Goal: Navigation & Orientation: Find specific page/section

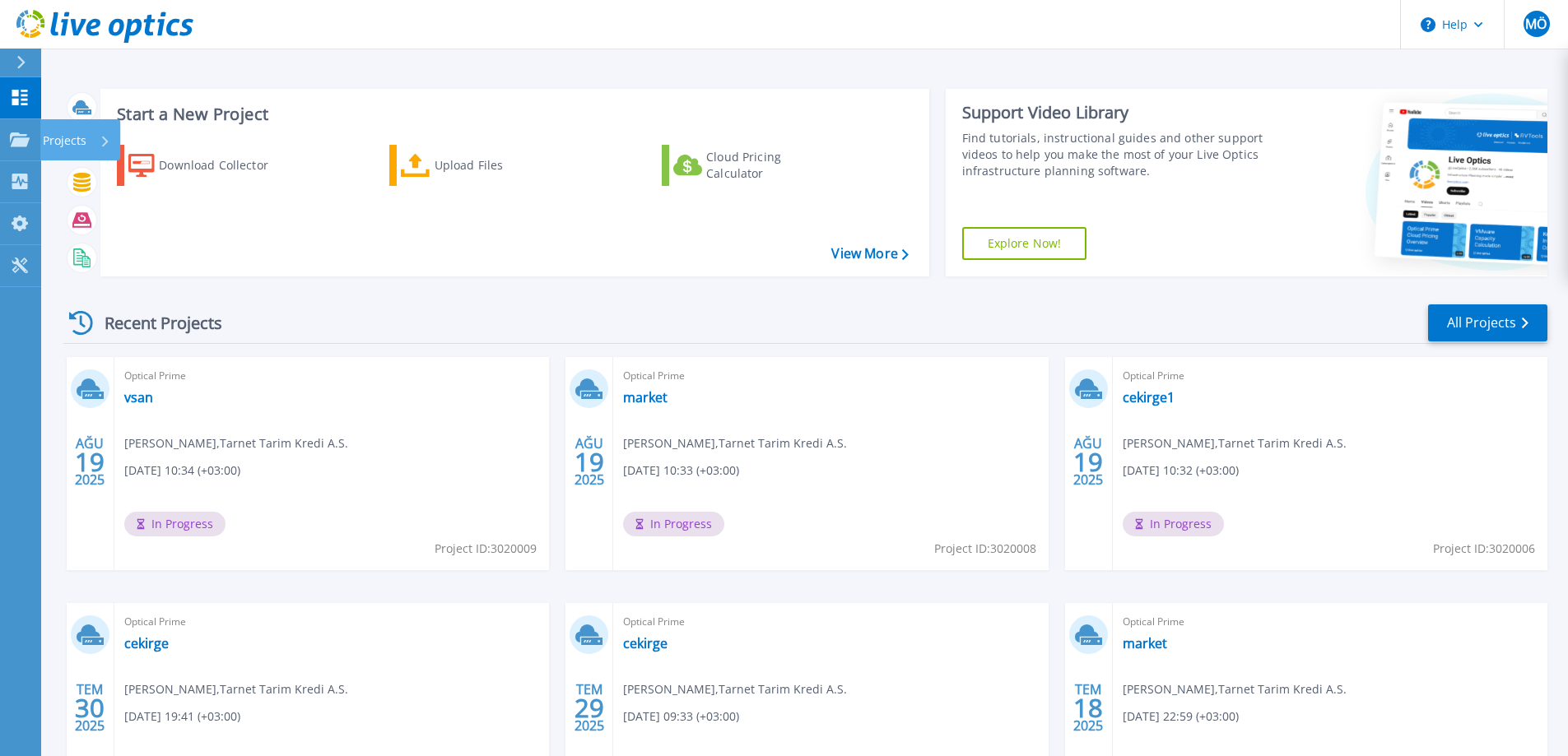
click at [41, 132] on div "Projects" at bounding box center [80, 139] width 80 height 41
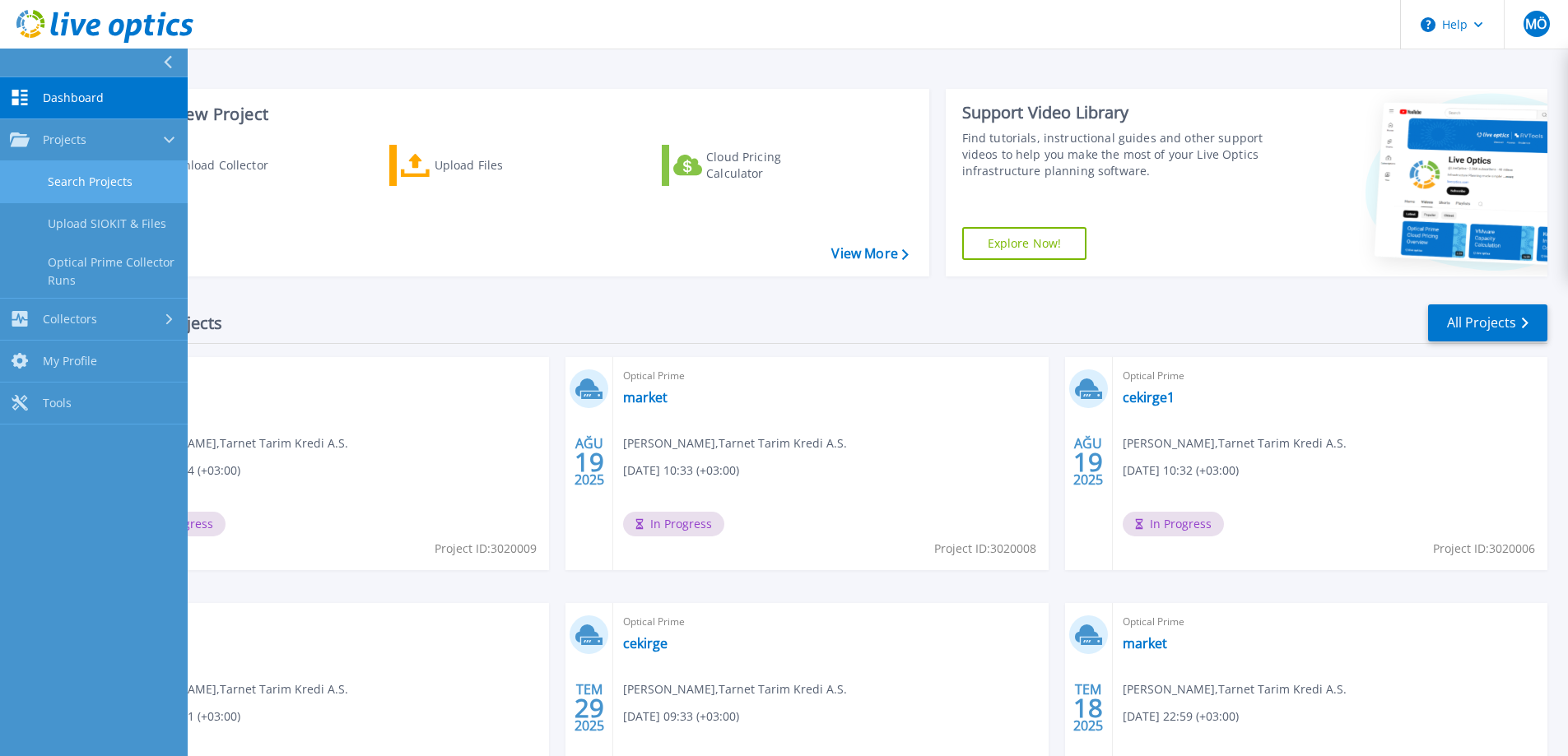
click at [78, 168] on link "Search Projects" at bounding box center [94, 182] width 188 height 42
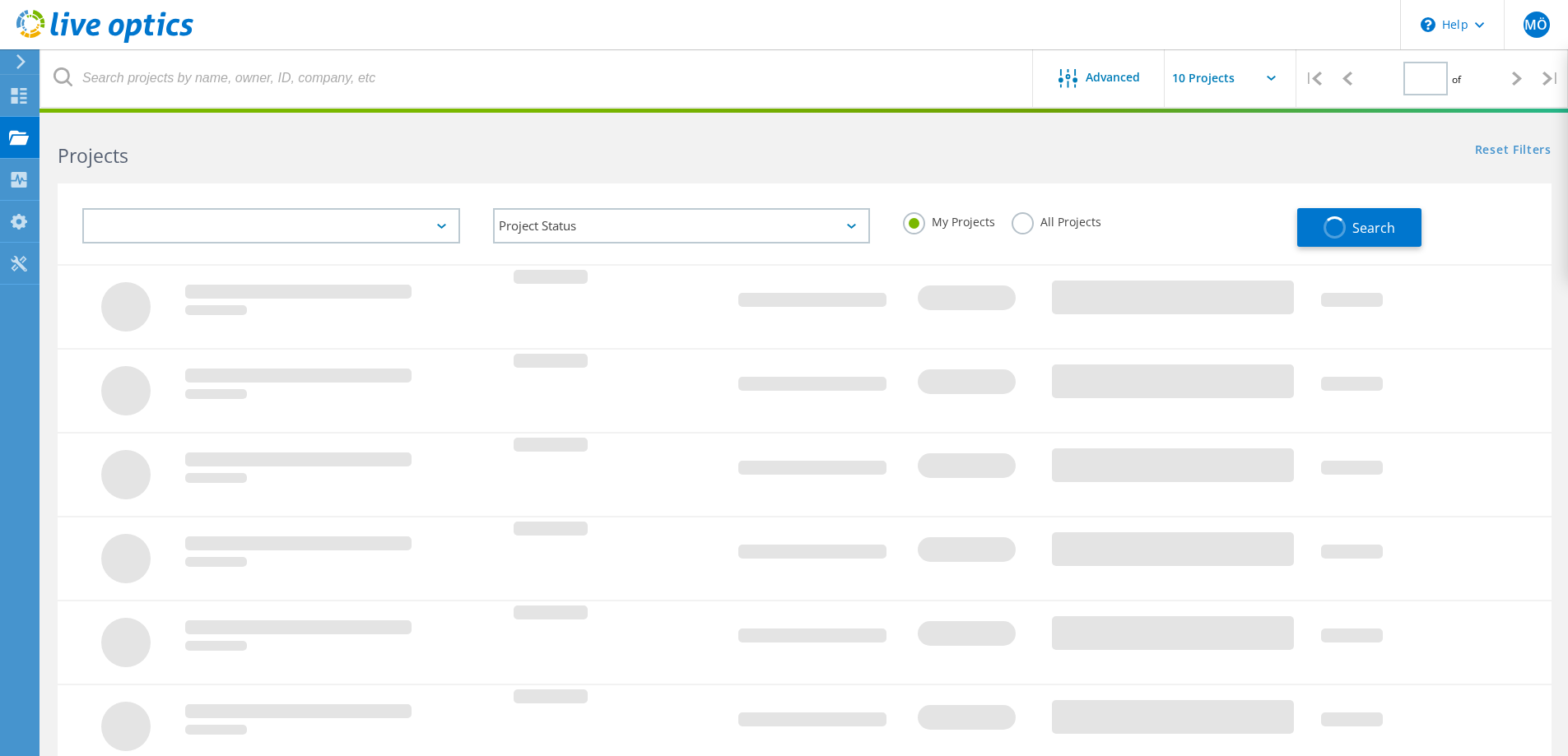
type input "1"
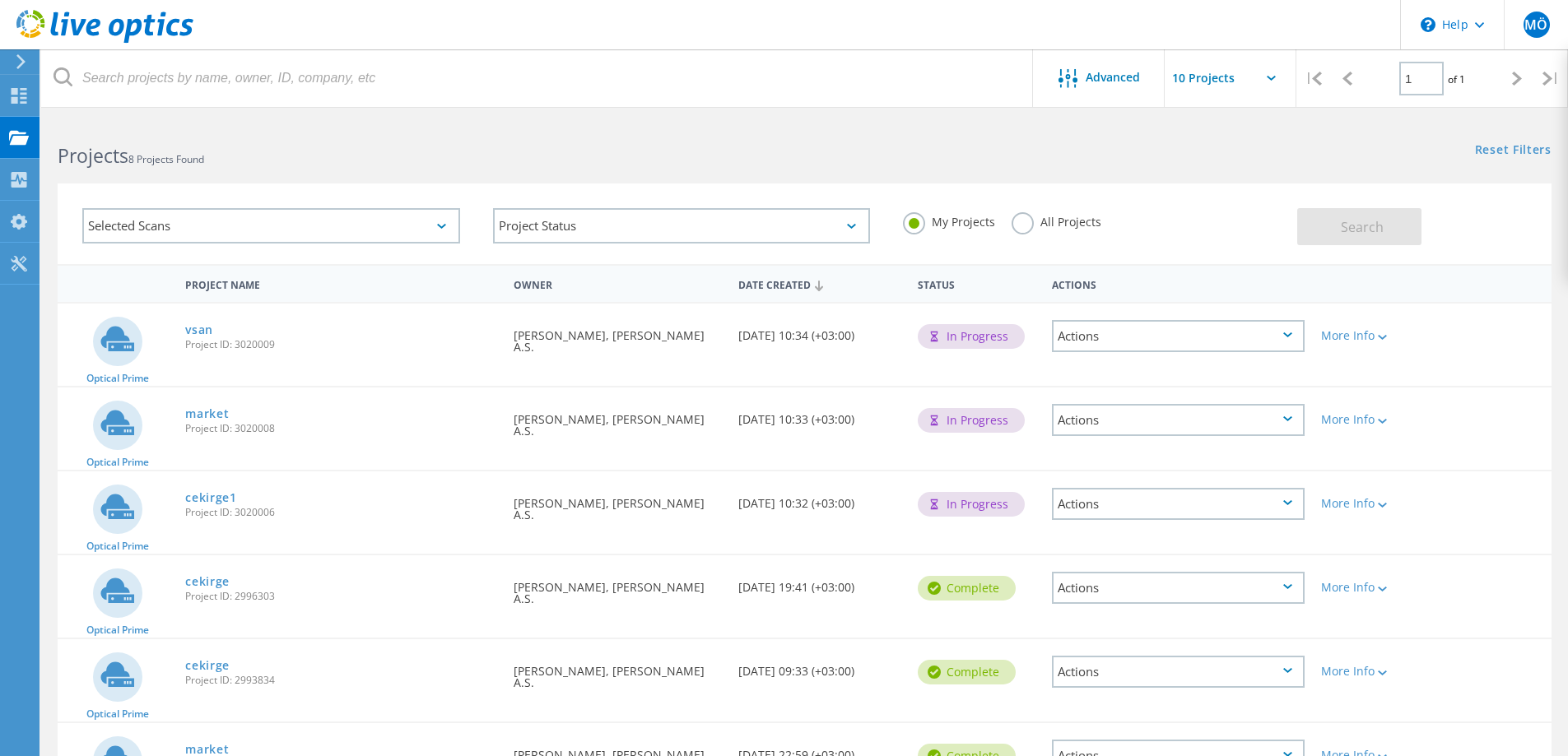
click at [1096, 348] on div "Actions" at bounding box center [1178, 335] width 253 height 32
click at [920, 164] on div "Selected Scans Project Status In Progress Complete Published Anonymous Archived…" at bounding box center [804, 213] width 1527 height 101
click at [407, 230] on div "Selected Scans" at bounding box center [271, 226] width 378 height 36
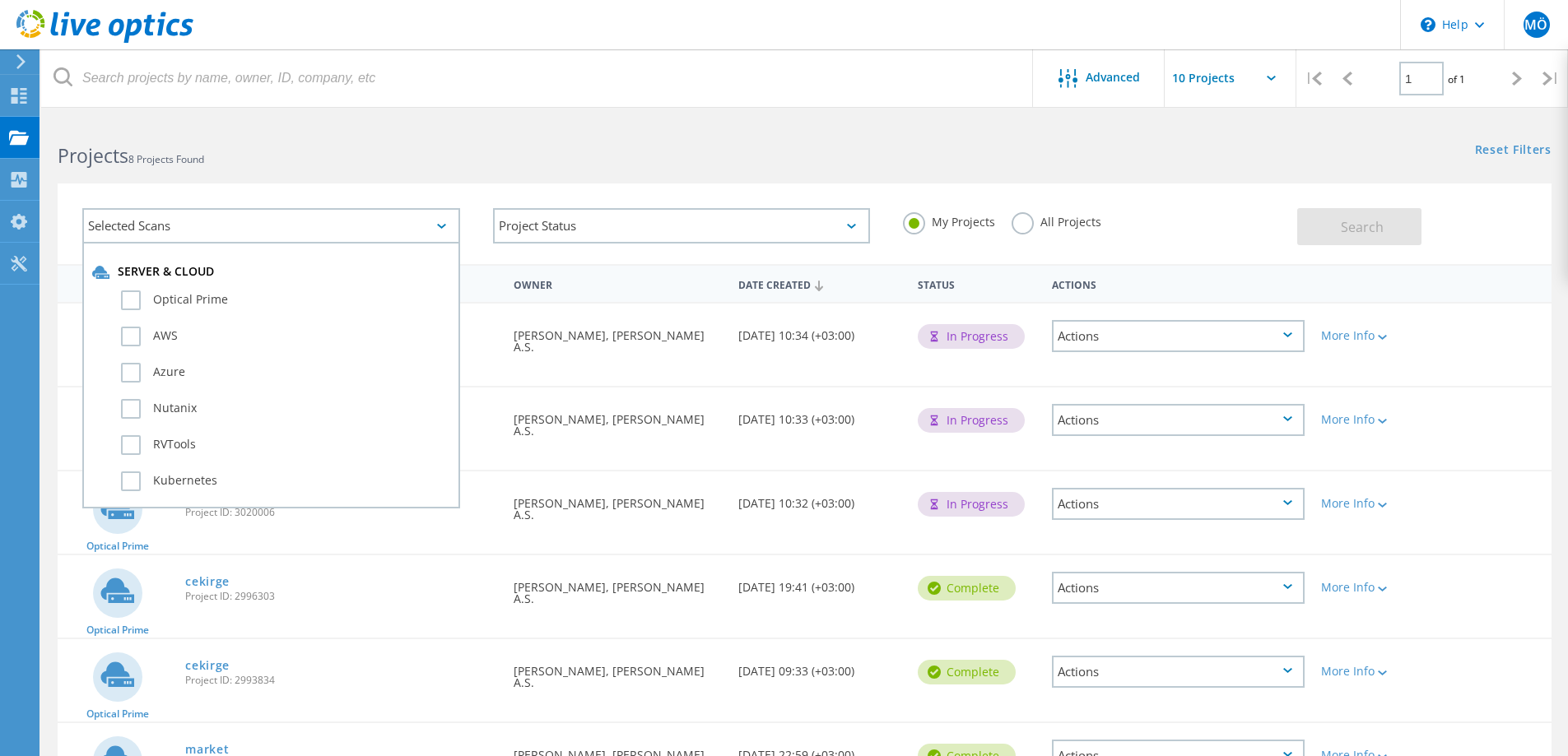
click at [398, 132] on div "Projects 8 Projects Found" at bounding box center [422, 141] width 763 height 43
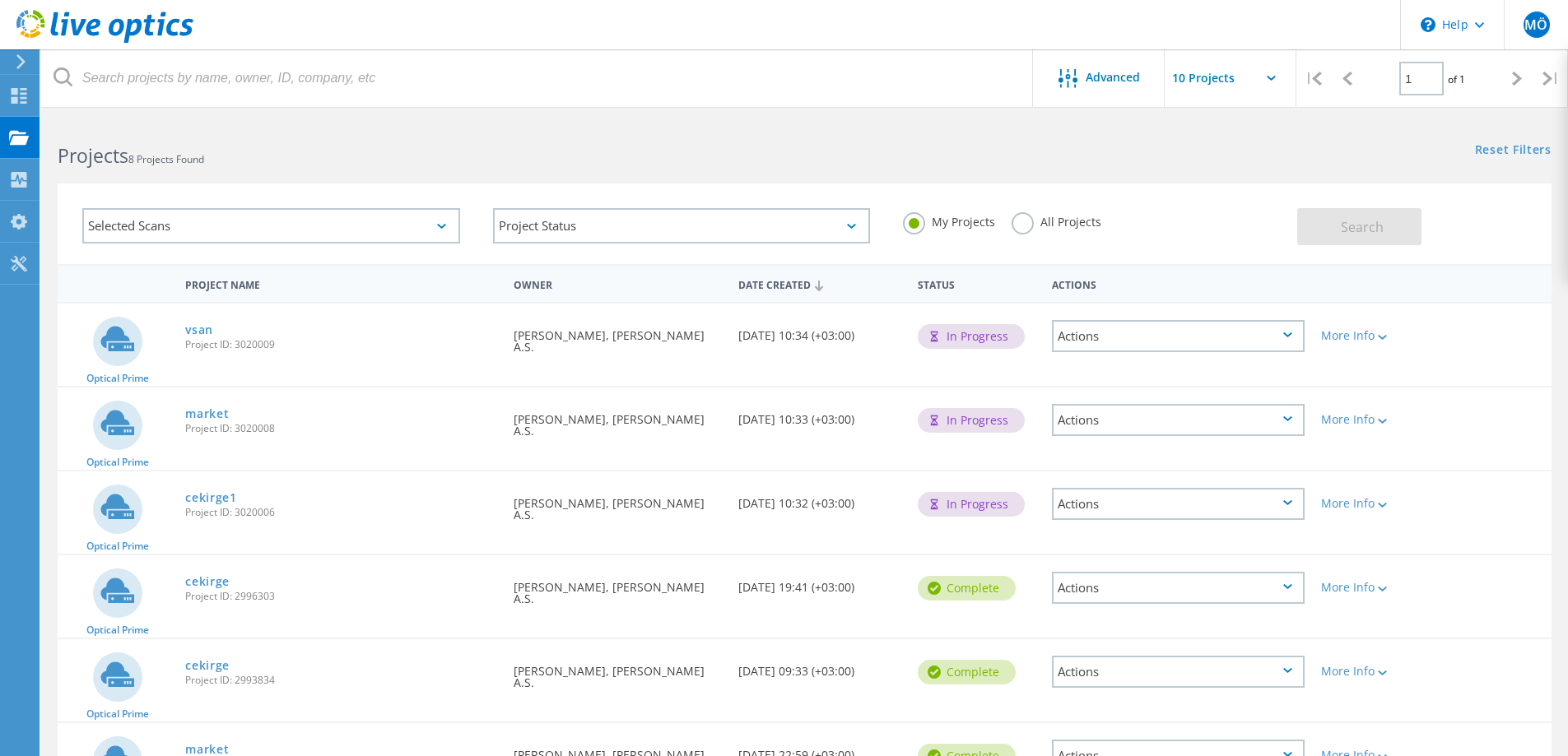
click at [162, 216] on div "Selected Scans" at bounding box center [271, 226] width 378 height 36
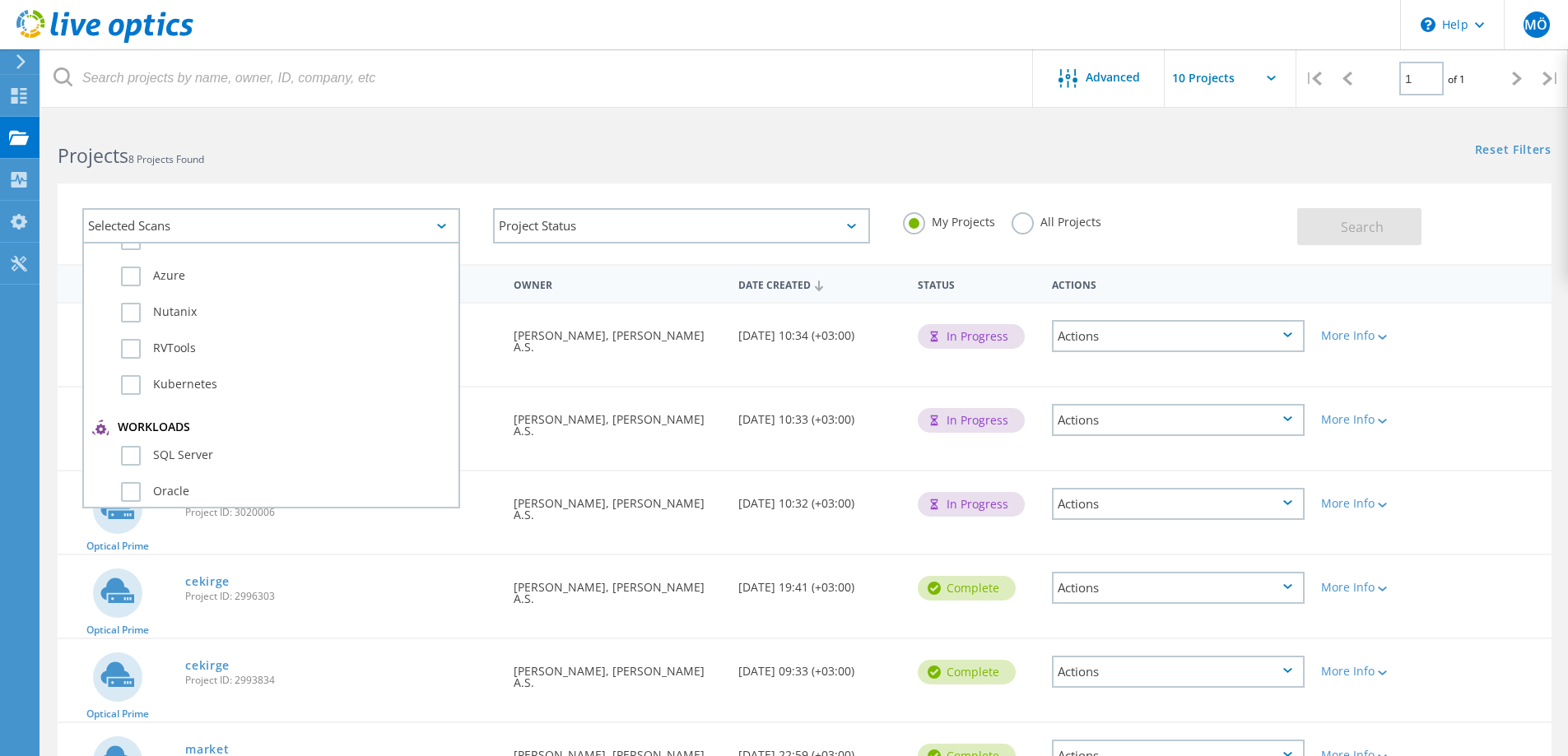
scroll to position [83, 0]
click at [223, 133] on div "Projects 8 Projects Found" at bounding box center [422, 141] width 763 height 43
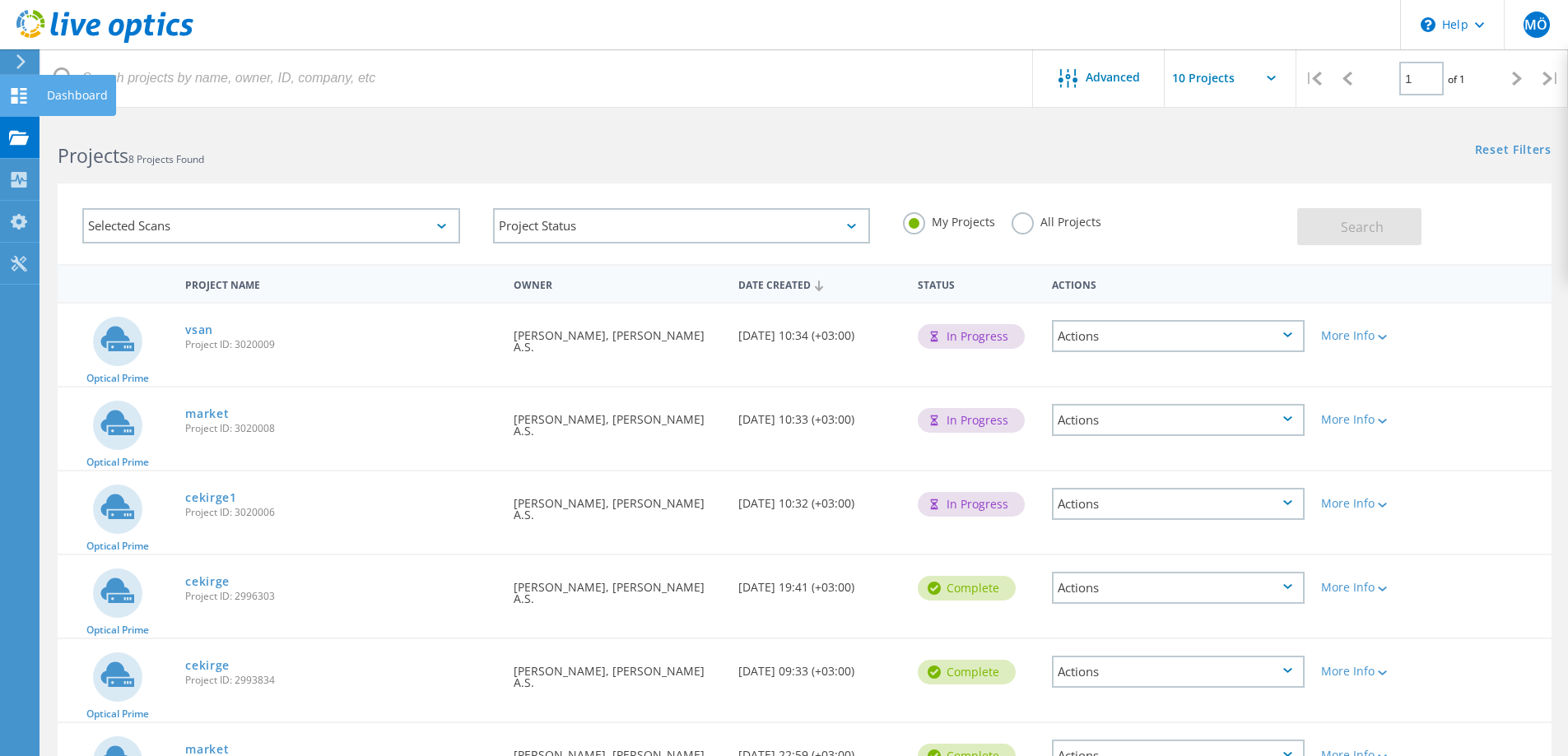
click at [10, 100] on icon at bounding box center [18, 96] width 20 height 16
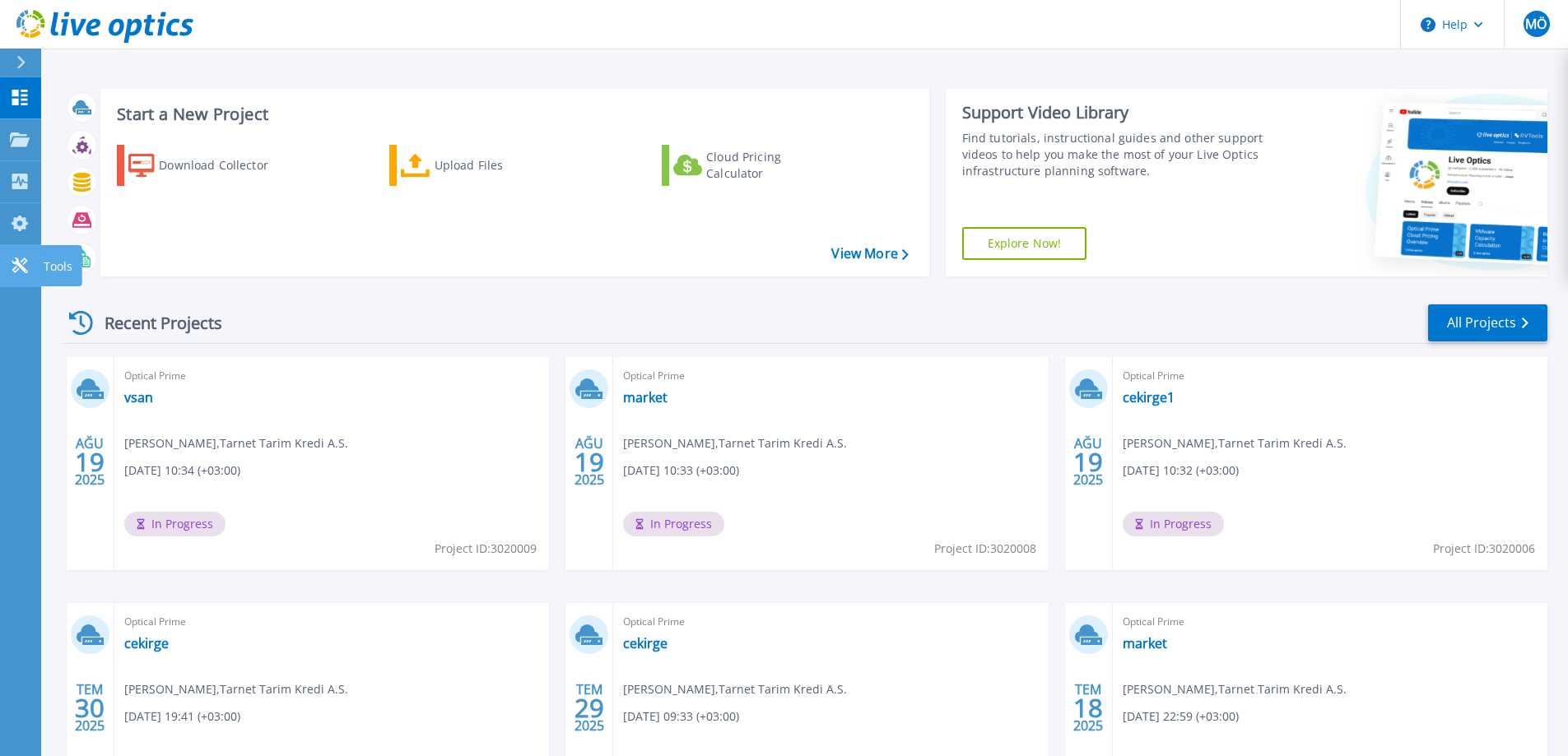
click at [30, 270] on link "Tools Tools" at bounding box center [20, 266] width 41 height 42
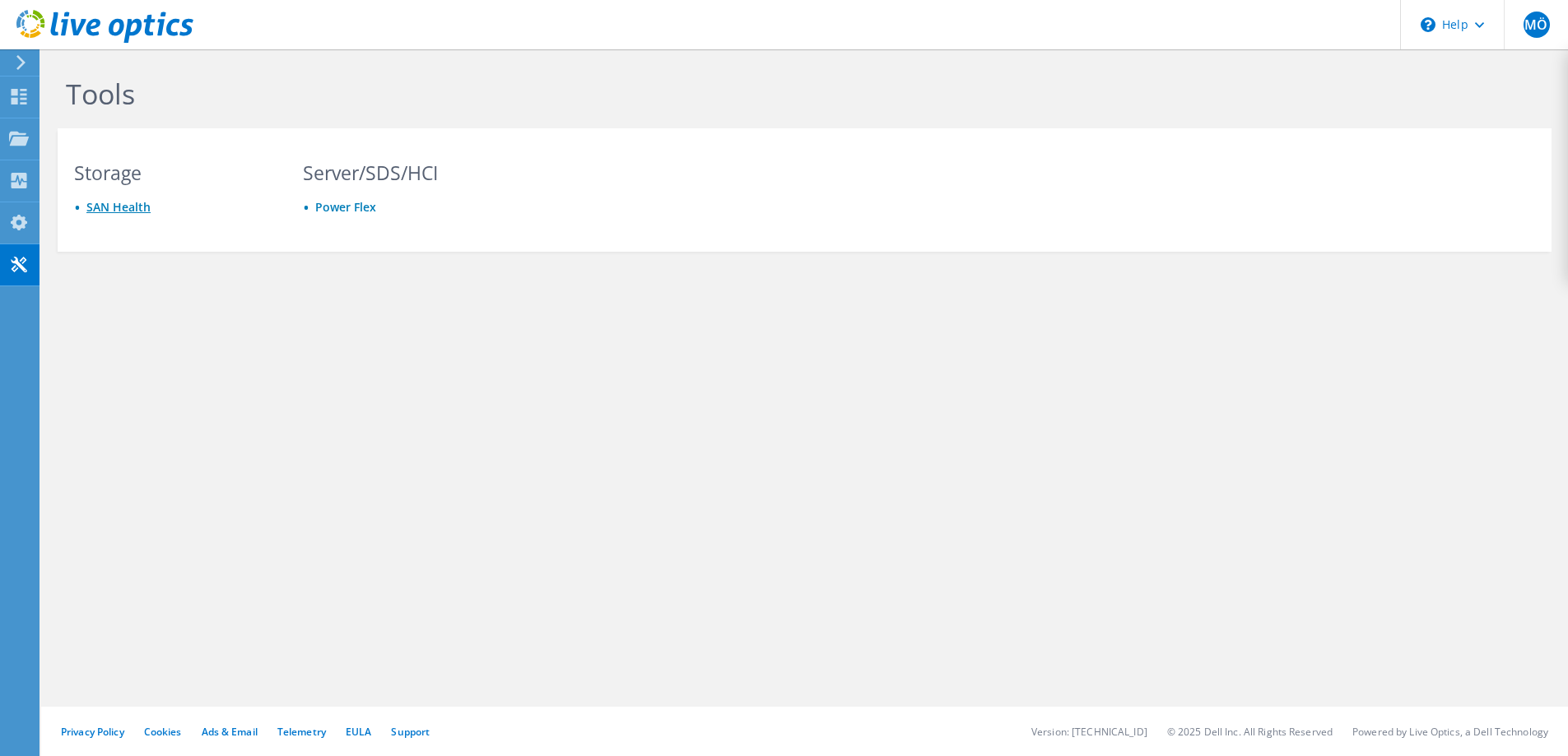
click at [116, 205] on link "SAN Health" at bounding box center [118, 207] width 64 height 16
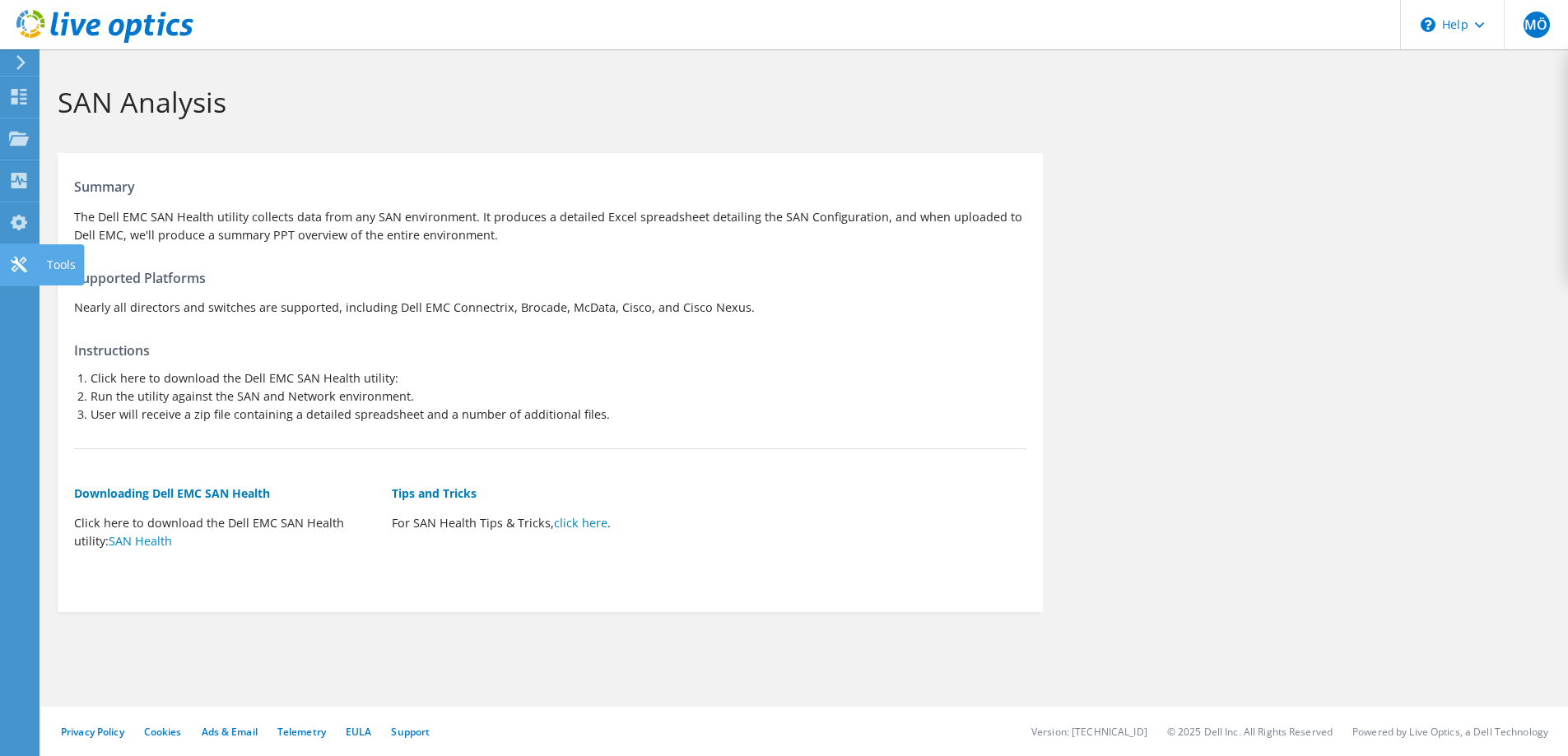
click at [17, 256] on icon at bounding box center [18, 264] width 20 height 16
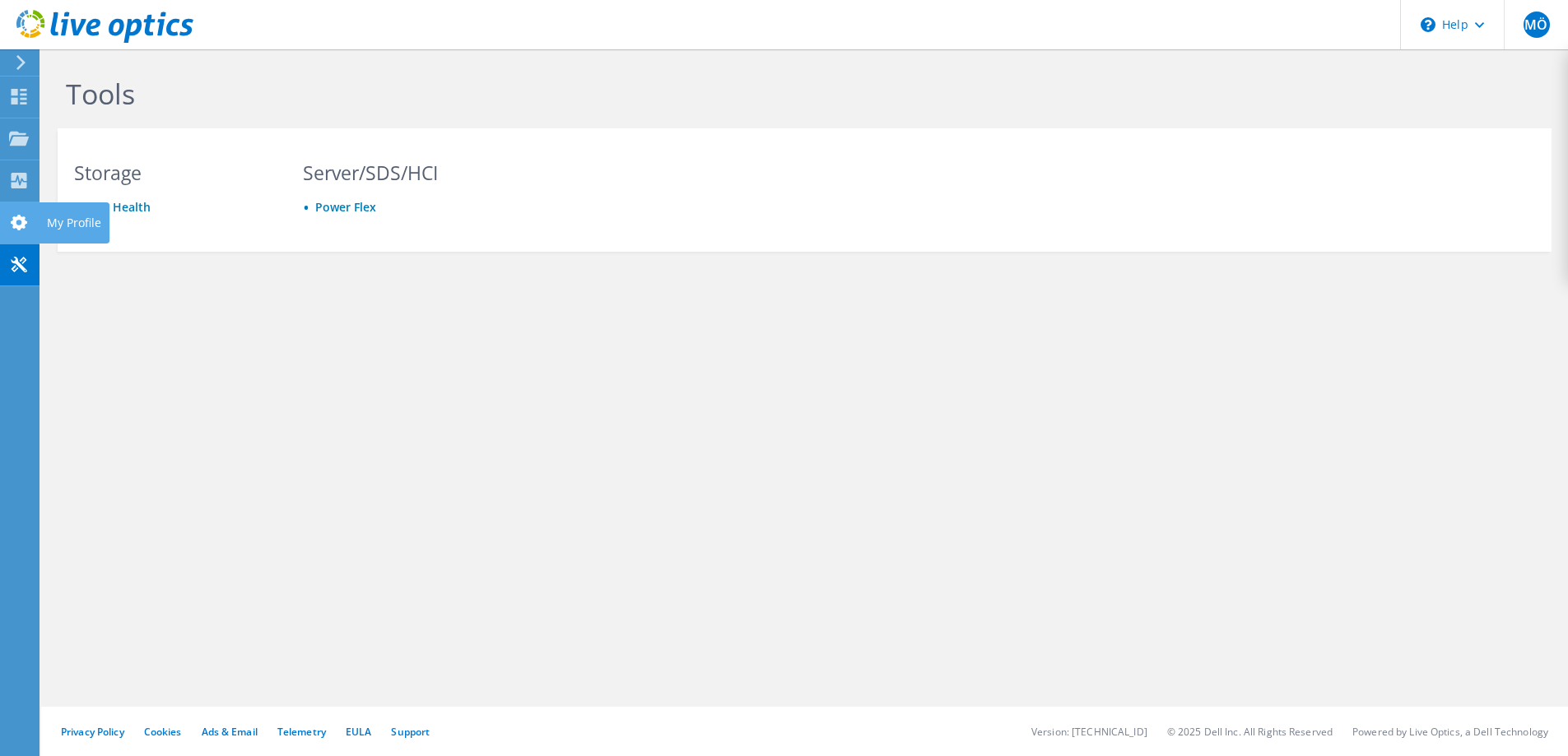
click at [21, 215] on icon at bounding box center [18, 222] width 20 height 16
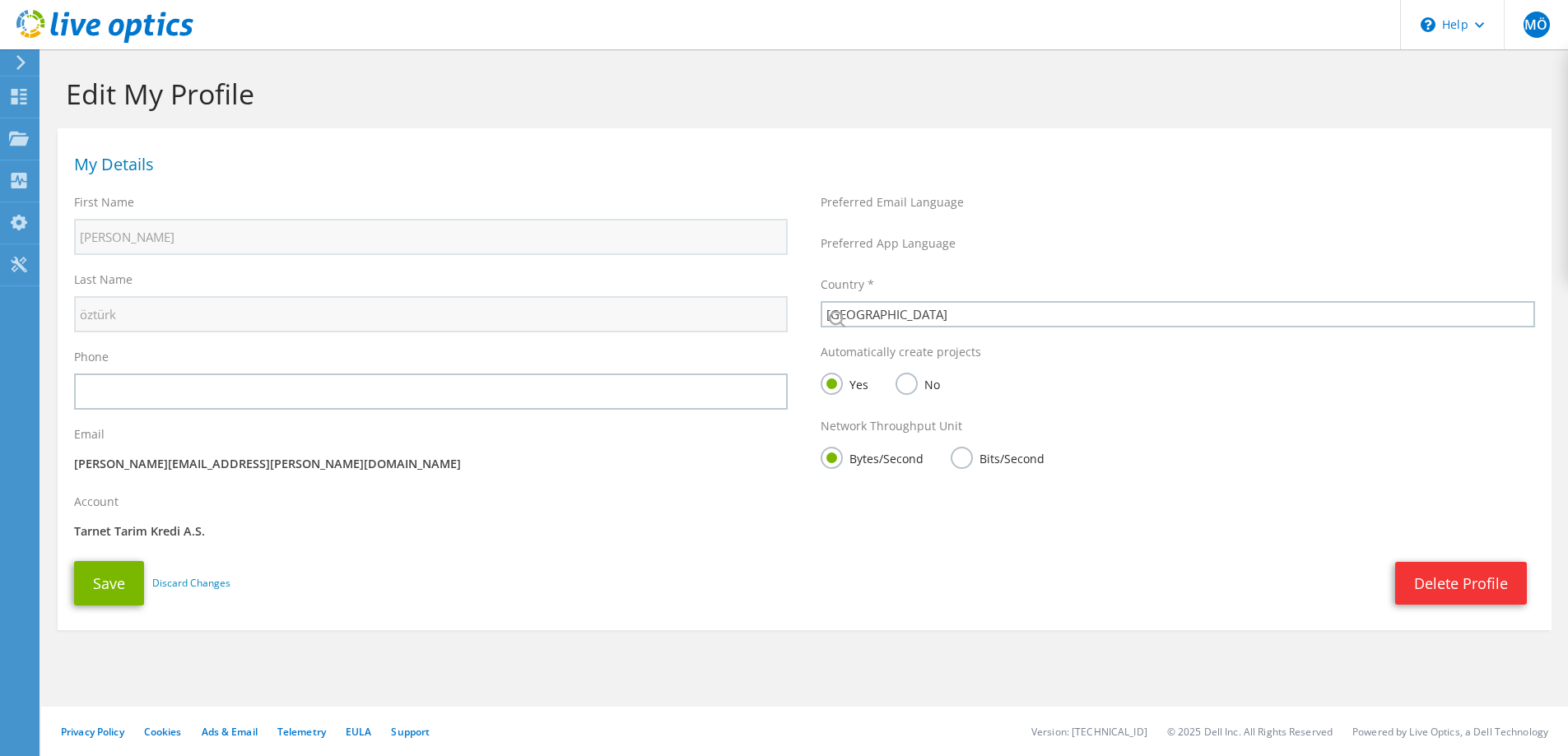
select select "217"
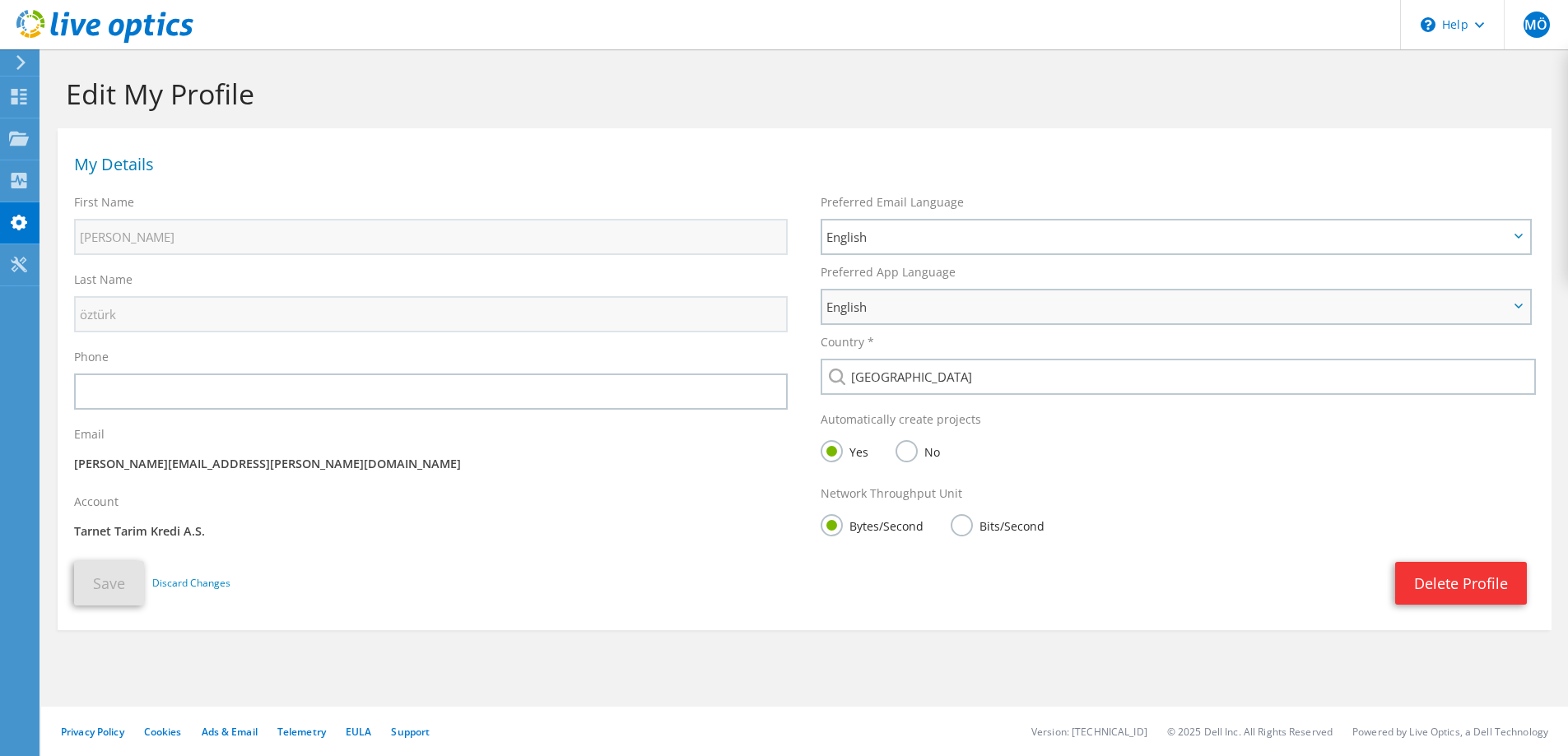
click at [976, 302] on span "English" at bounding box center [1167, 307] width 682 height 20
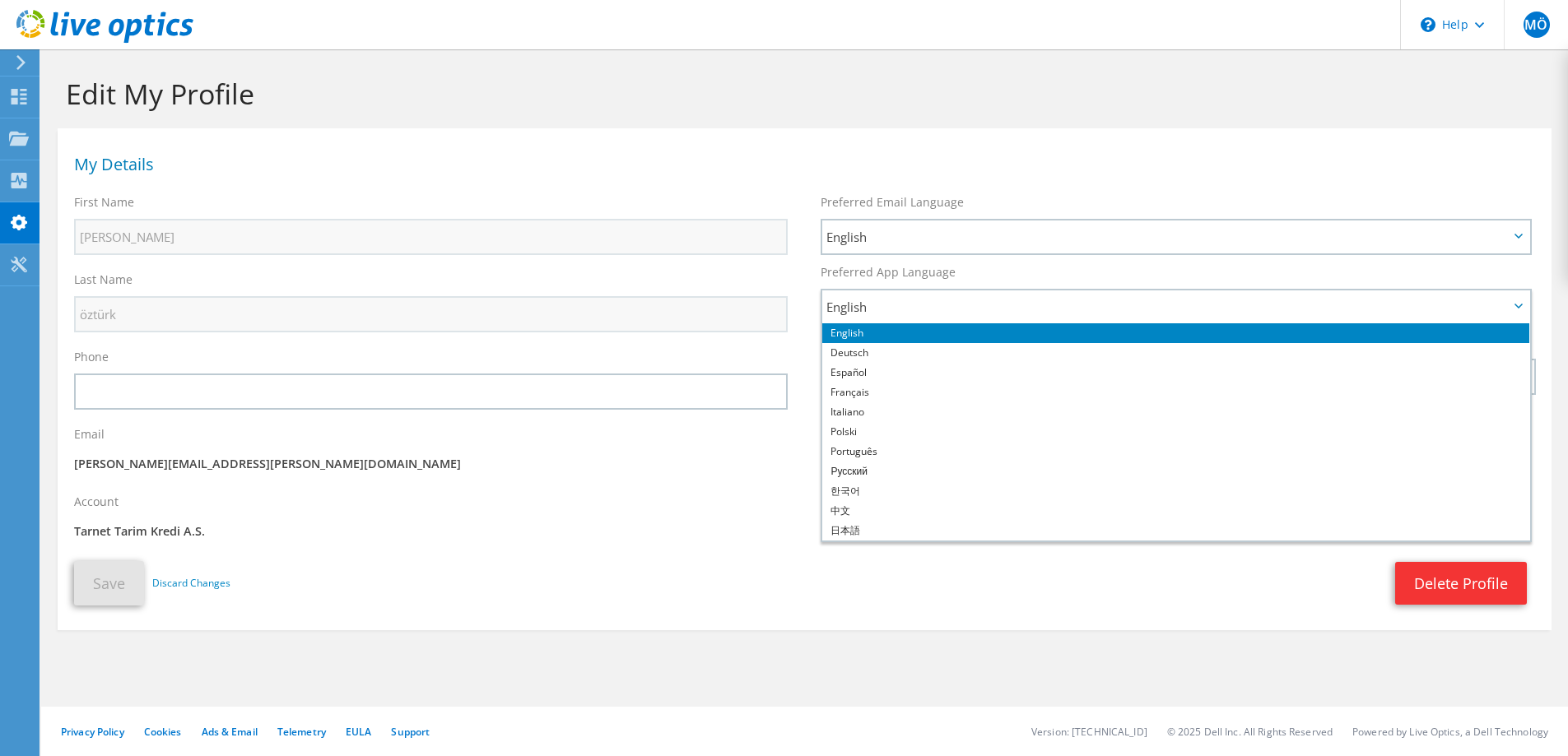
click at [613, 488] on div "Account Tarnet Tarim Kredi A.S." at bounding box center [430, 520] width 747 height 68
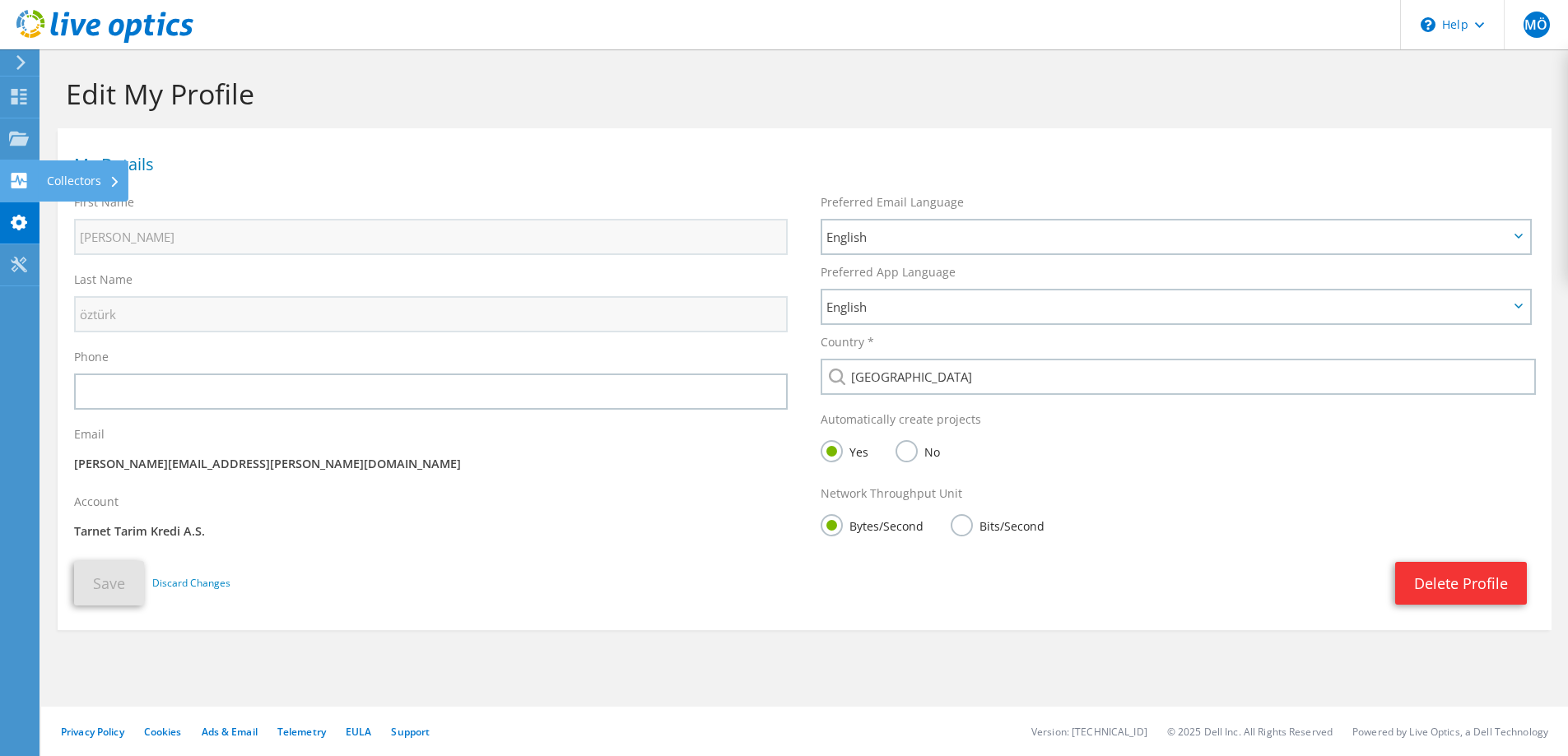
click at [28, 182] on icon at bounding box center [18, 181] width 20 height 16
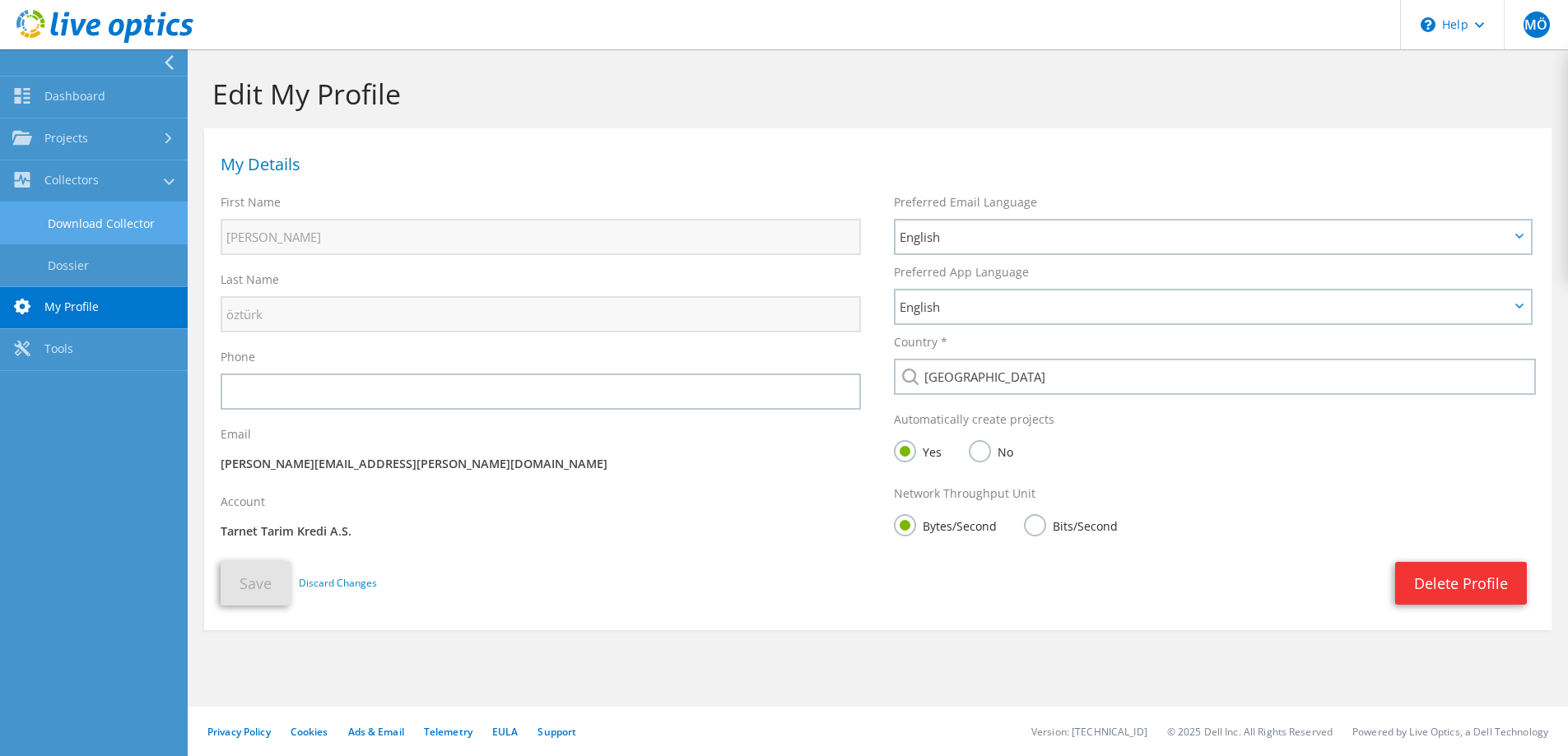
click at [55, 222] on link "Download Collector" at bounding box center [94, 223] width 188 height 42
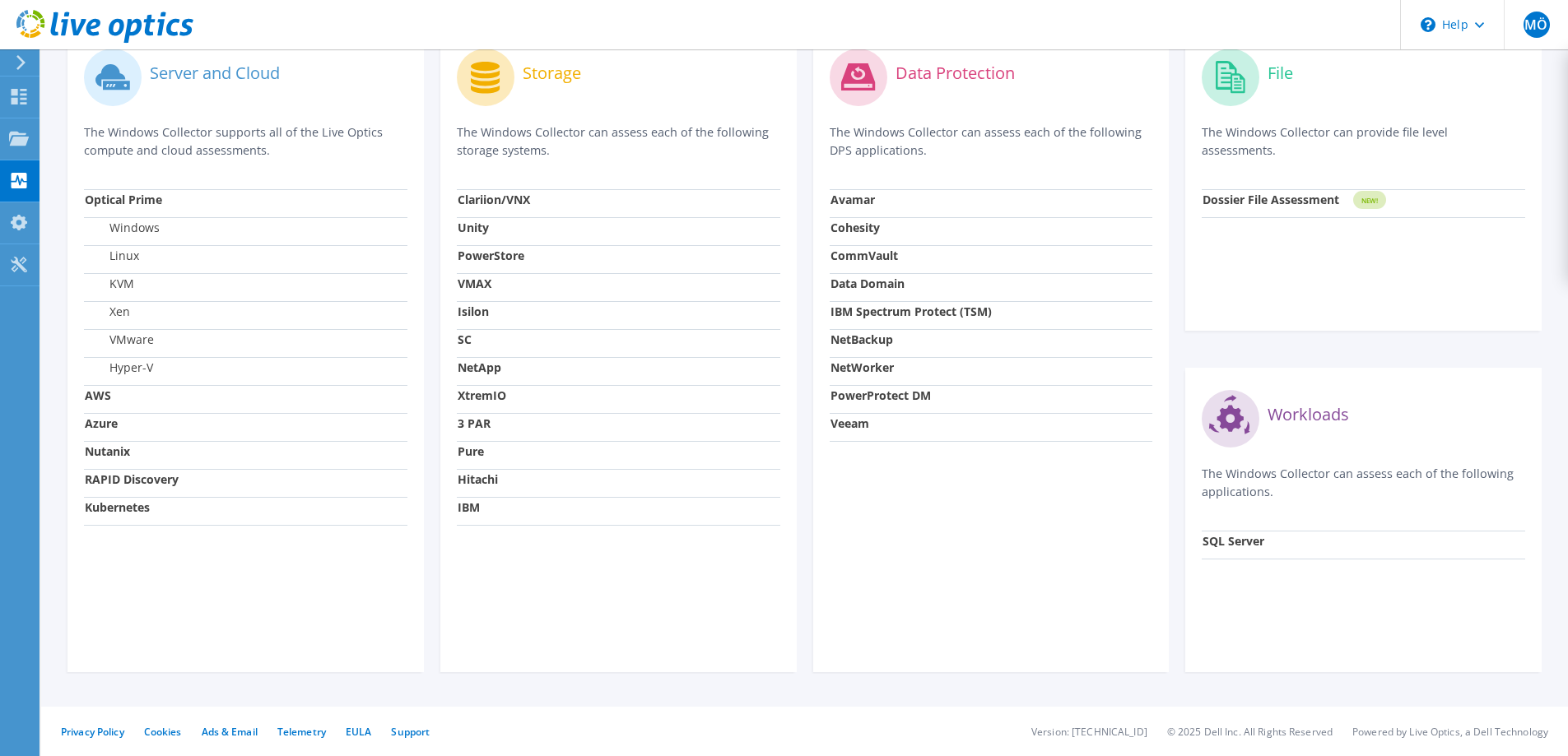
scroll to position [113, 0]
